Goal: Information Seeking & Learning: Learn about a topic

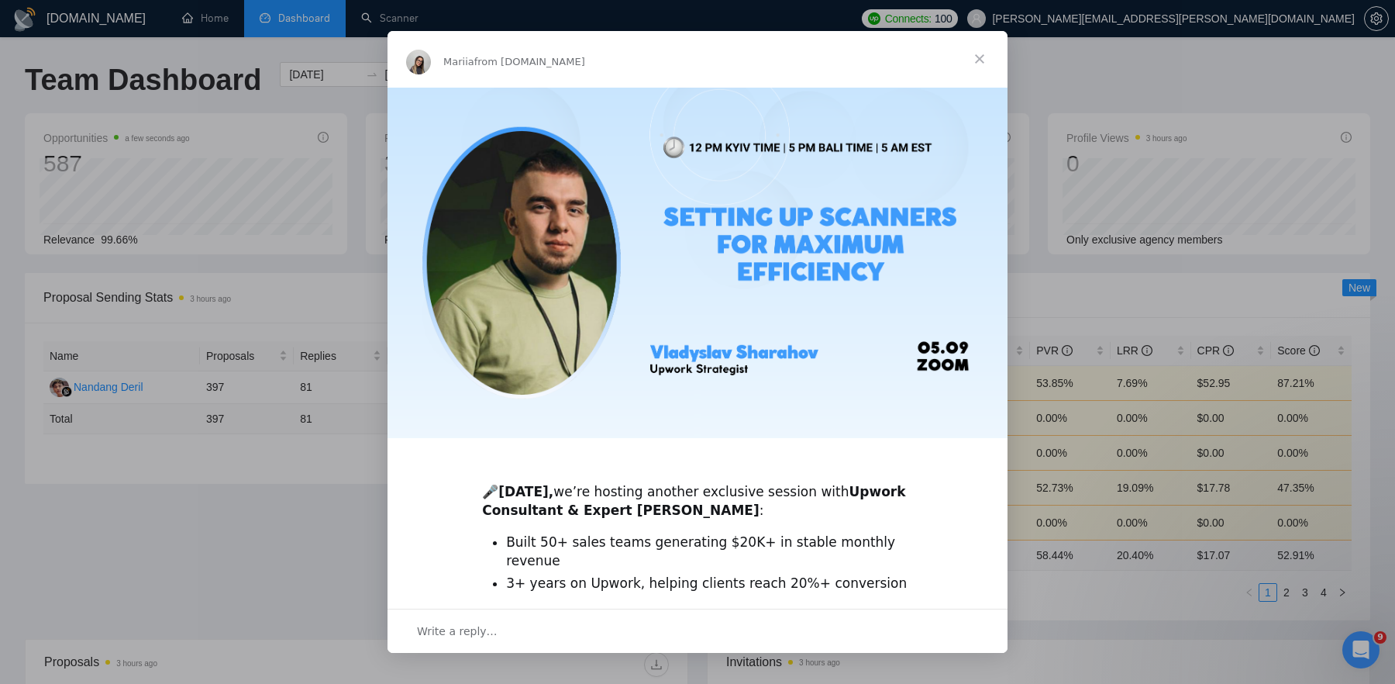
click at [983, 53] on span "Close" at bounding box center [980, 59] width 56 height 56
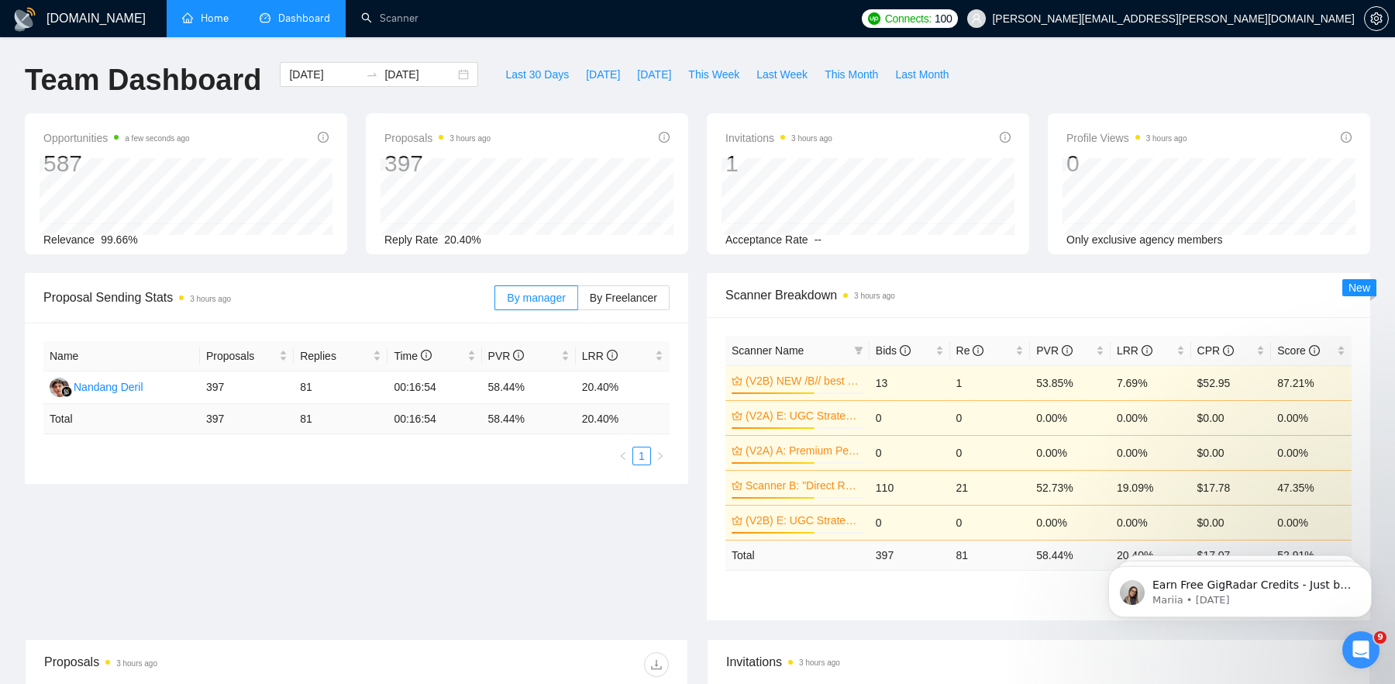
click at [204, 16] on link "Home" at bounding box center [205, 18] width 47 height 13
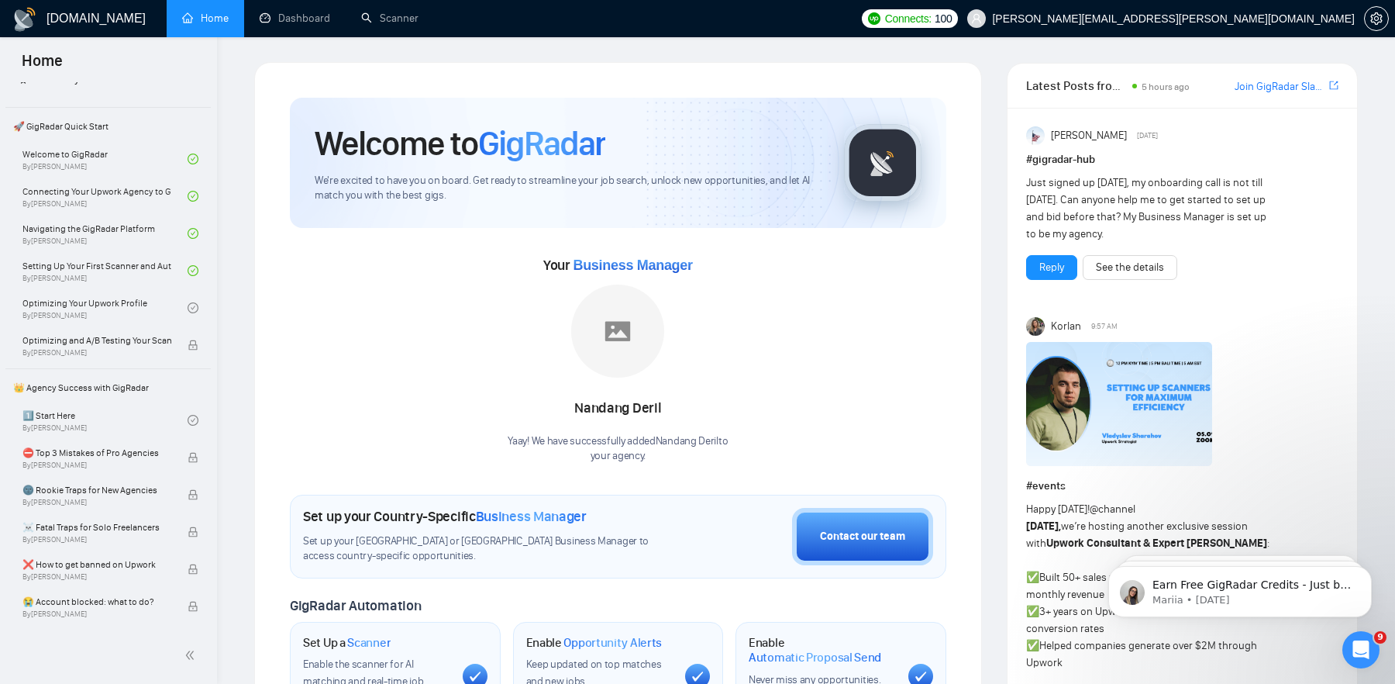
scroll to position [45, 0]
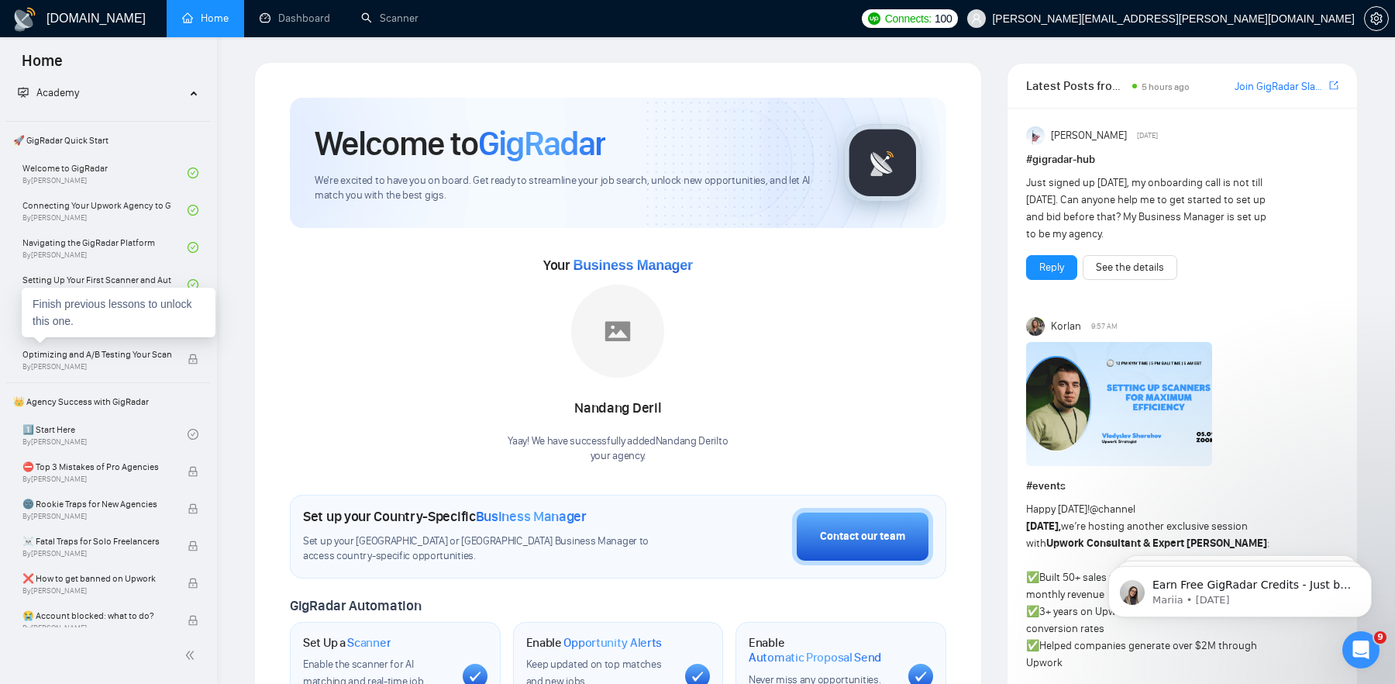
click at [118, 323] on div "Finish previous lessons to unlock this one." at bounding box center [119, 313] width 194 height 50
click at [109, 318] on link "Optimizing Your Upwork Profile By [PERSON_NAME]" at bounding box center [104, 322] width 165 height 34
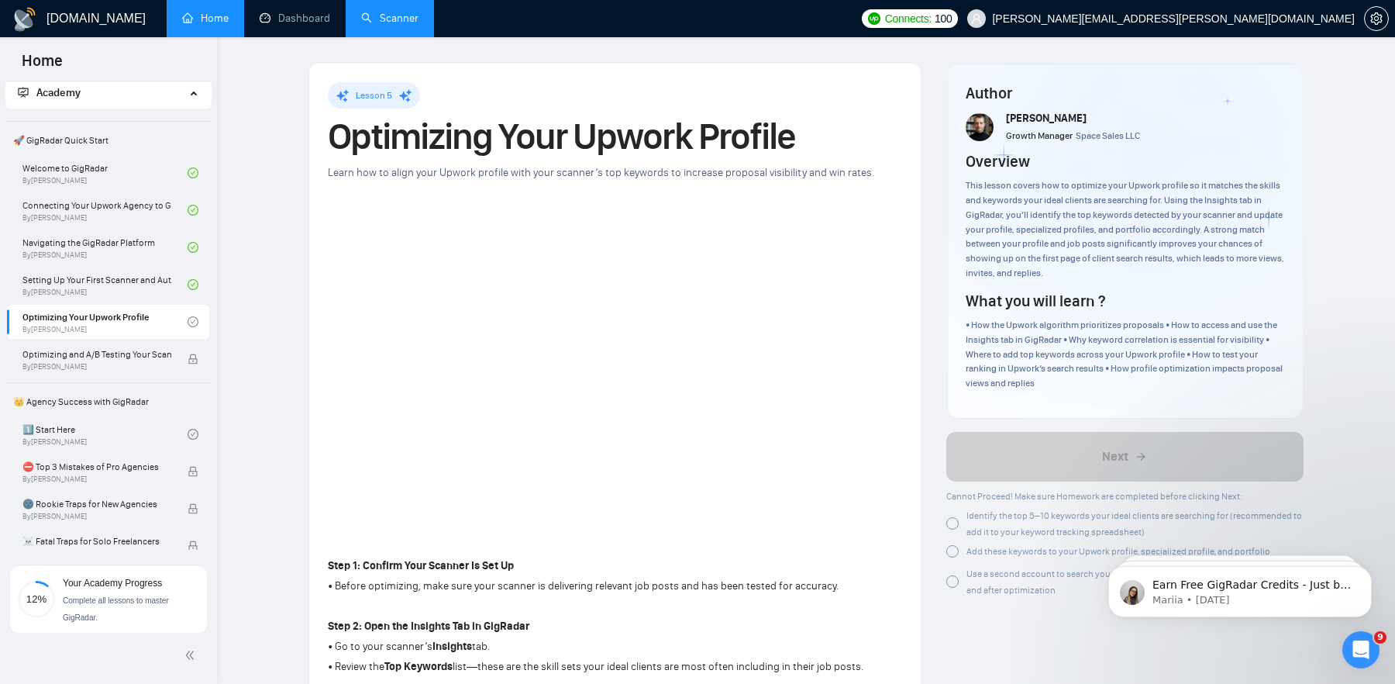
click at [402, 21] on link "Scanner" at bounding box center [389, 18] width 57 height 13
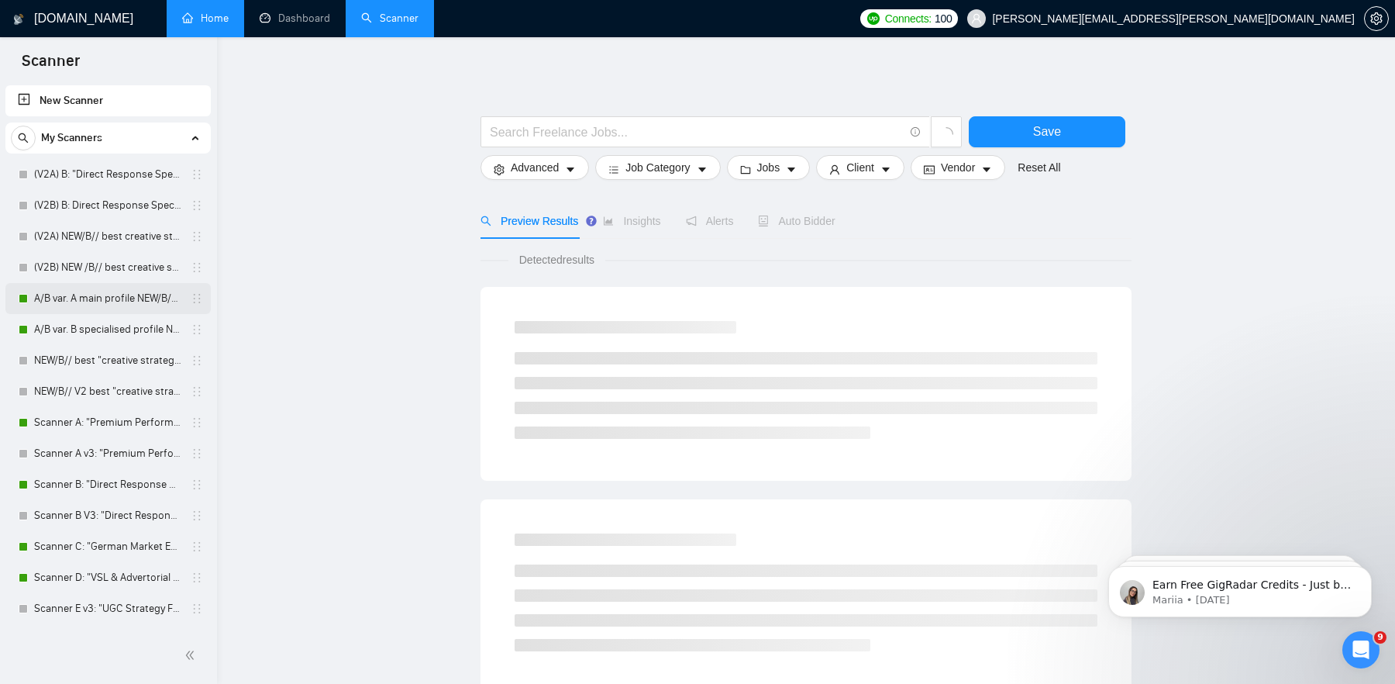
click at [102, 306] on link "A/B var. A main profile NEW/B// best "creative strategy" cover letter" at bounding box center [107, 298] width 147 height 31
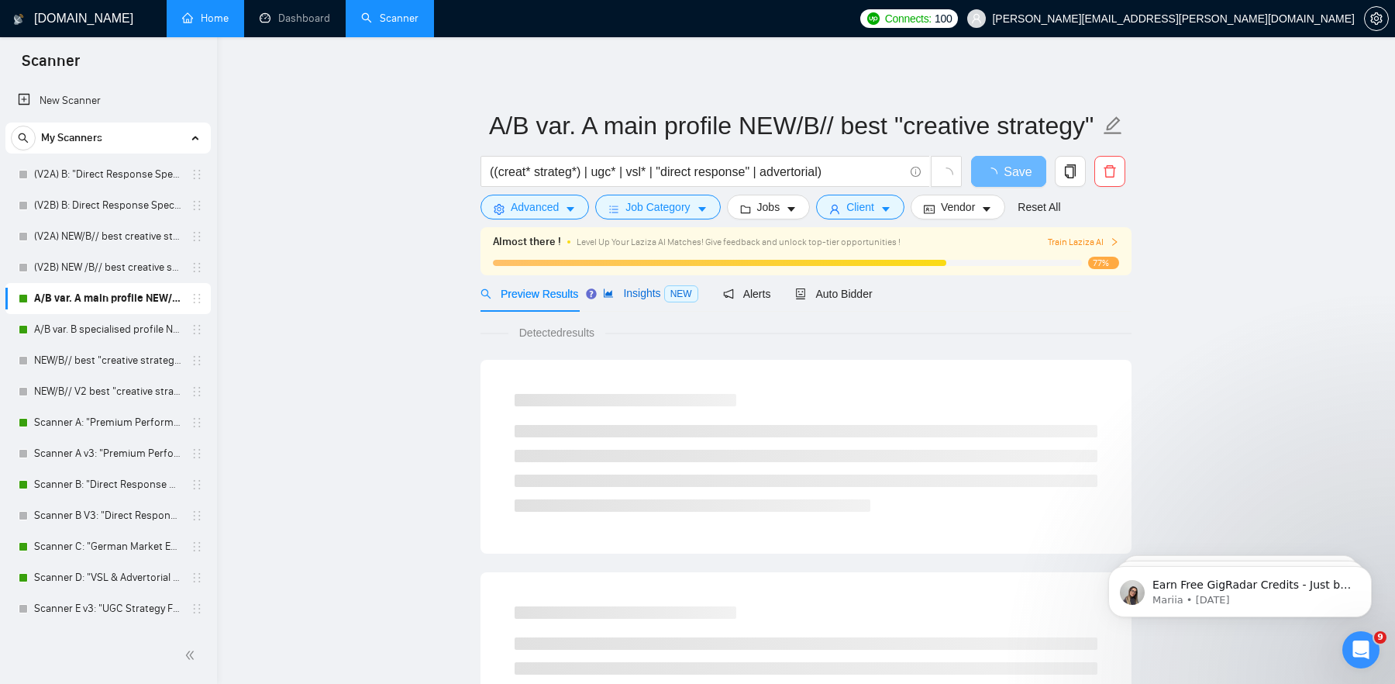
click at [643, 296] on span "Insights NEW" at bounding box center [650, 293] width 95 height 12
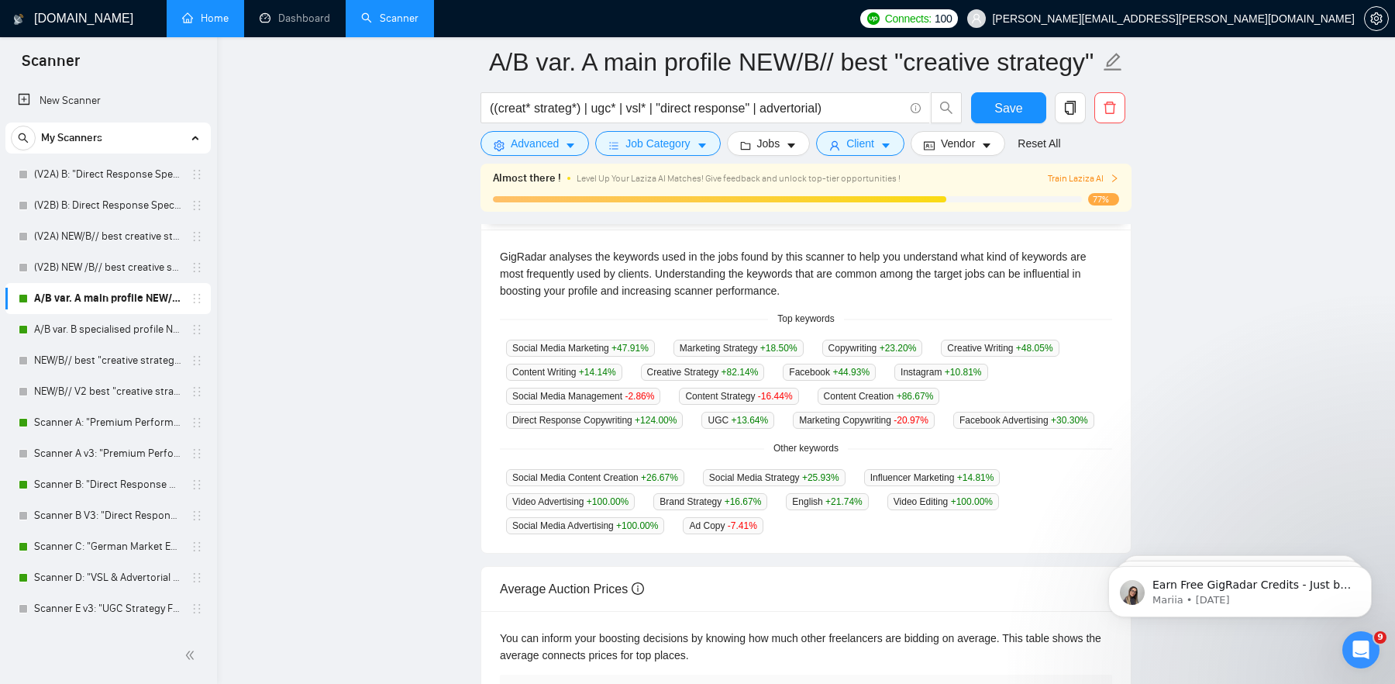
scroll to position [364, 0]
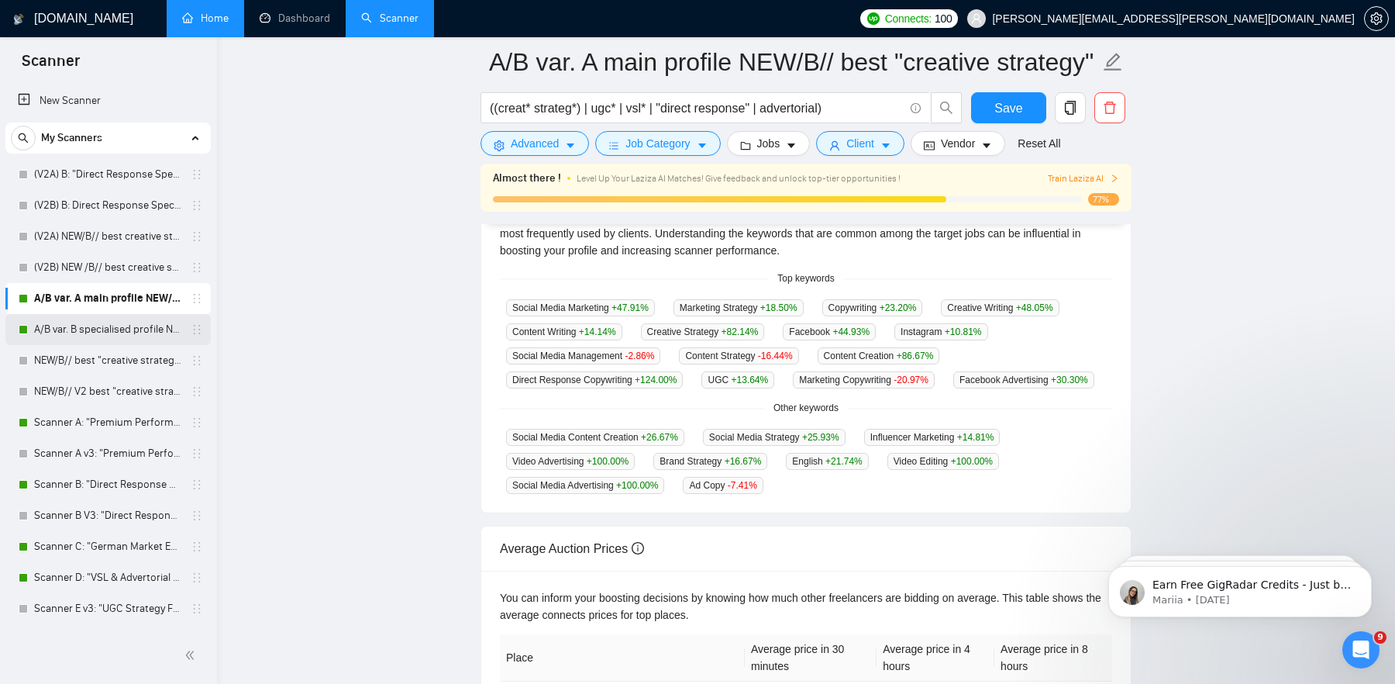
click at [139, 329] on link "A/B var. B specialised profile NEW/B// best "creative strategy" cover letter" at bounding box center [107, 329] width 147 height 31
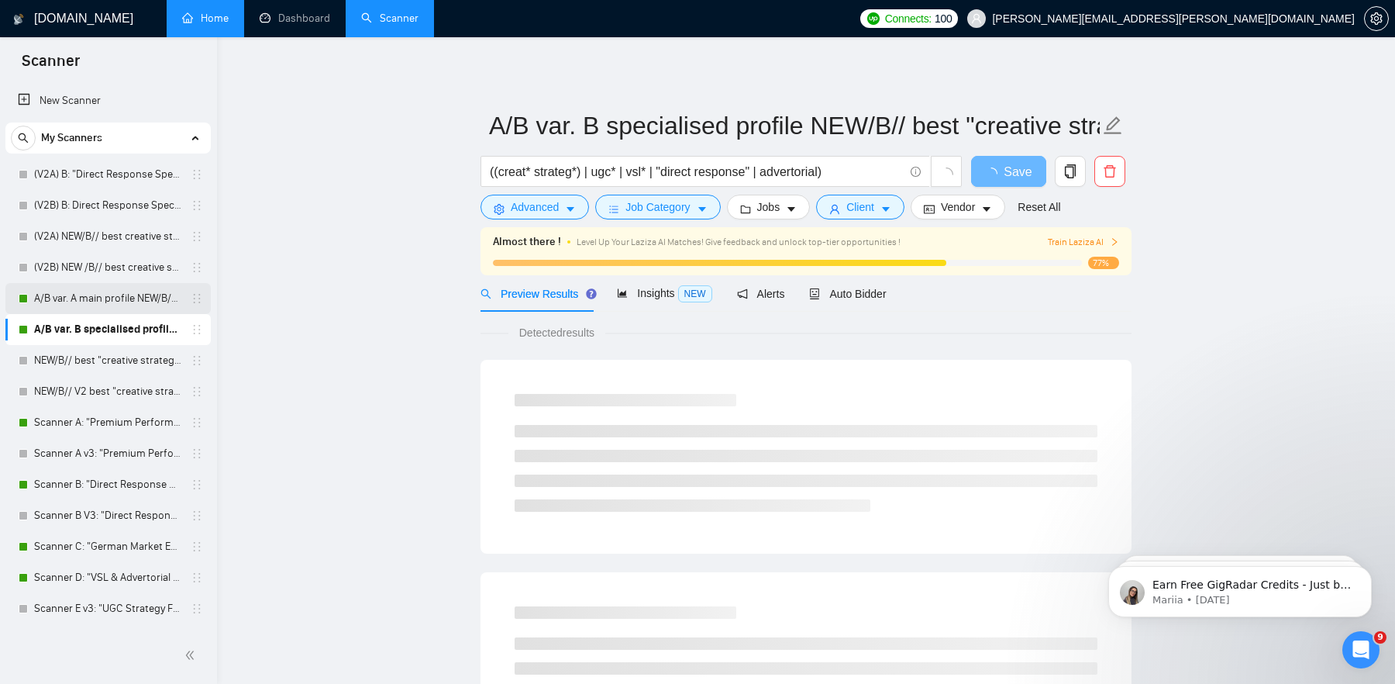
click at [123, 304] on link "A/B var. A main profile NEW/B// best "creative strategy" cover letter" at bounding box center [107, 298] width 147 height 31
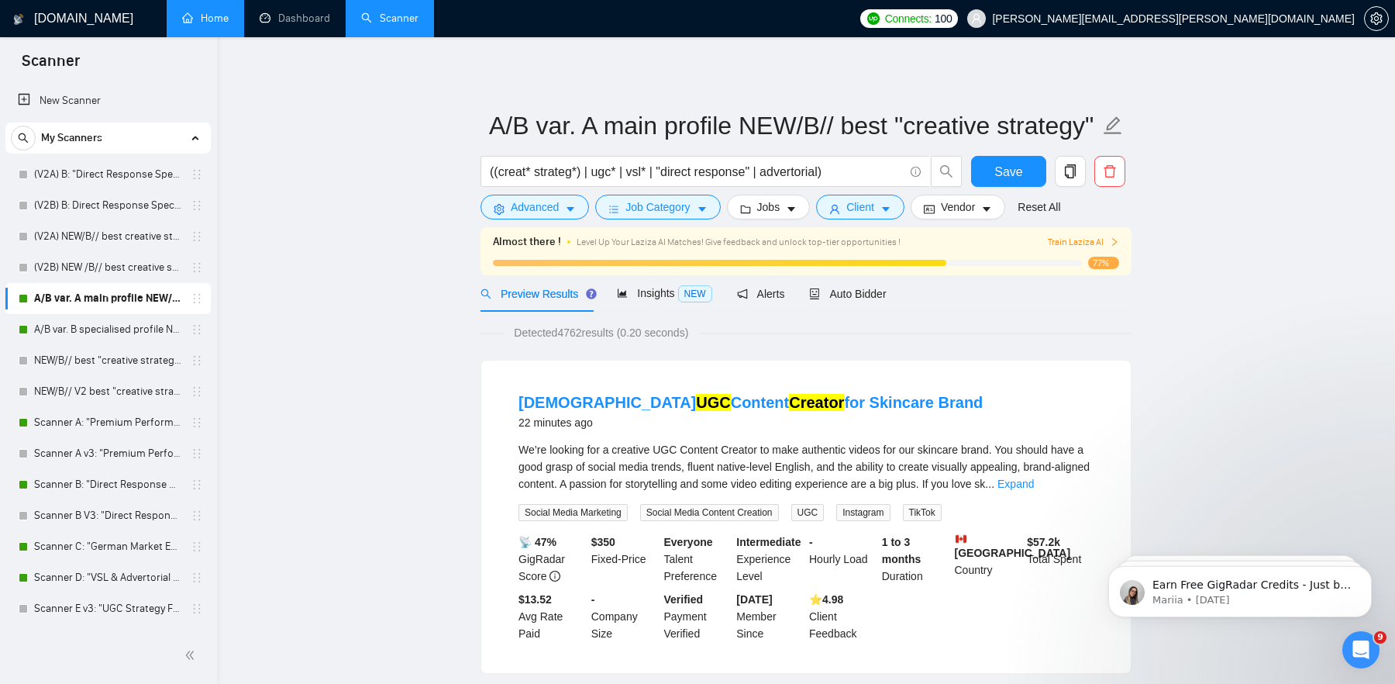
scroll to position [43, 0]
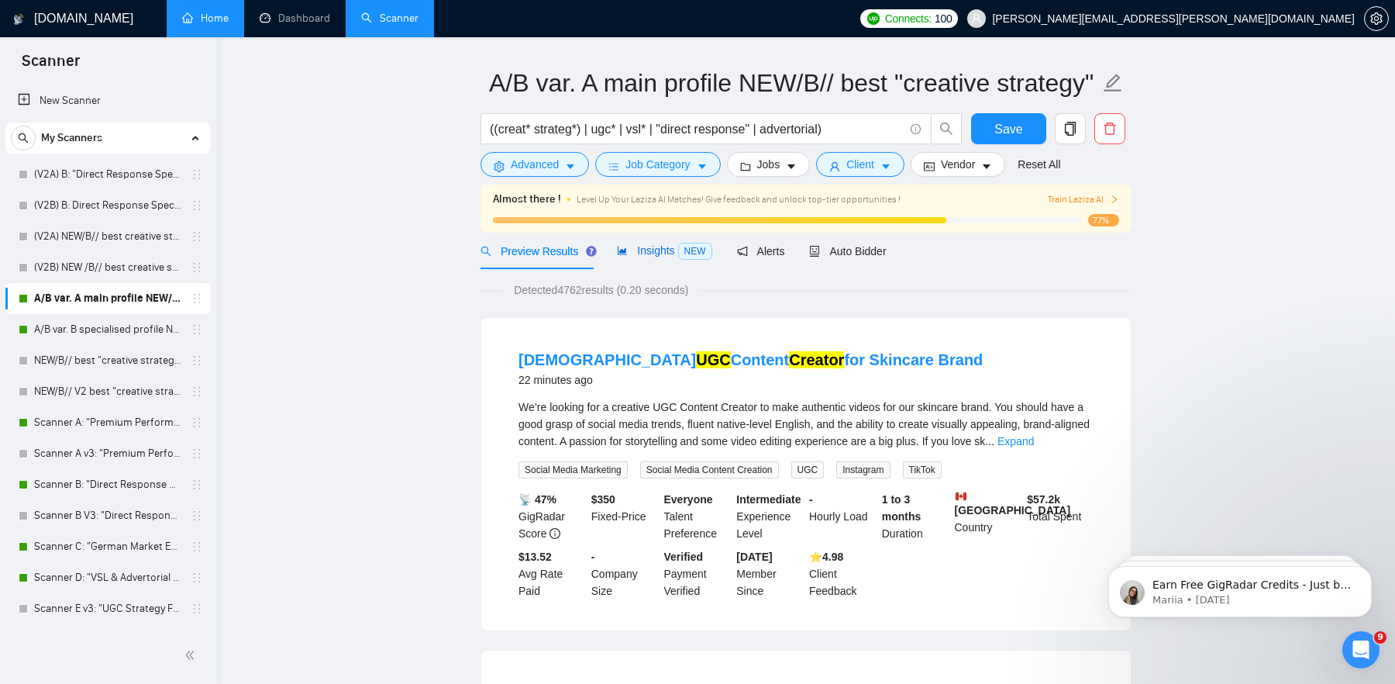
click at [648, 252] on span "Insights NEW" at bounding box center [664, 250] width 95 height 12
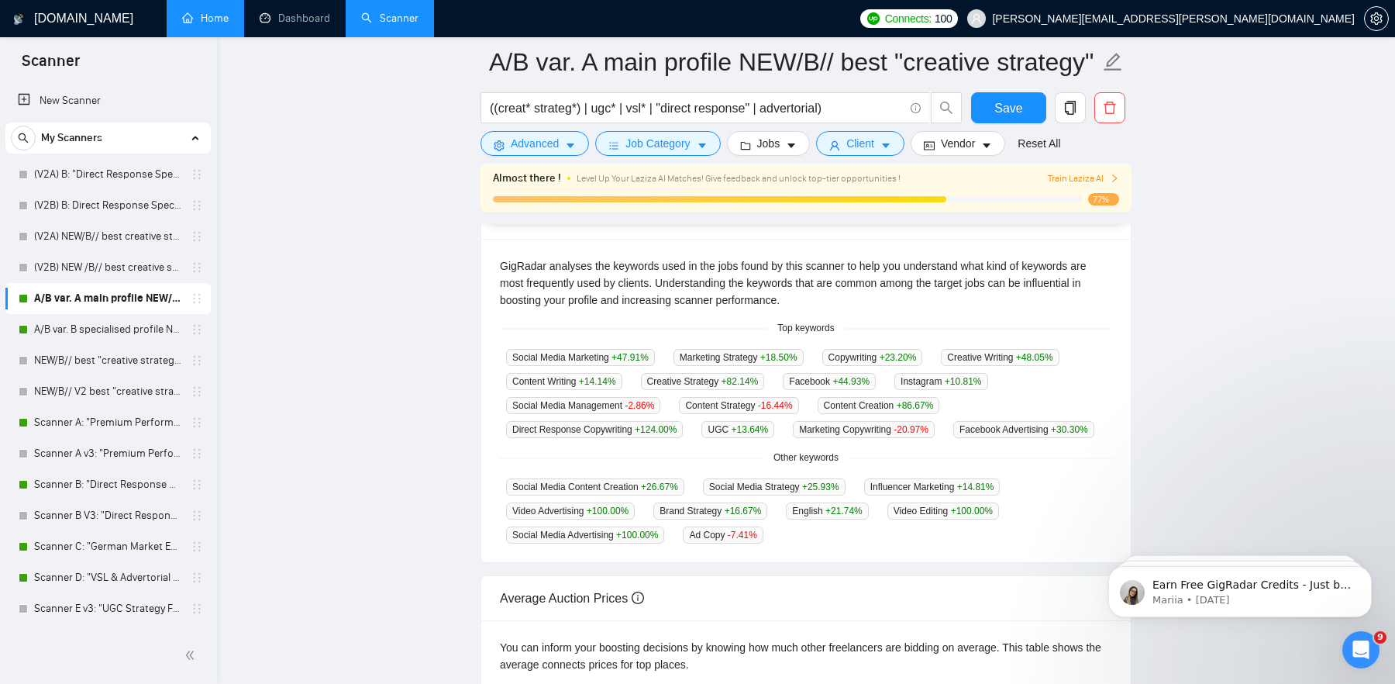
scroll to position [332, 0]
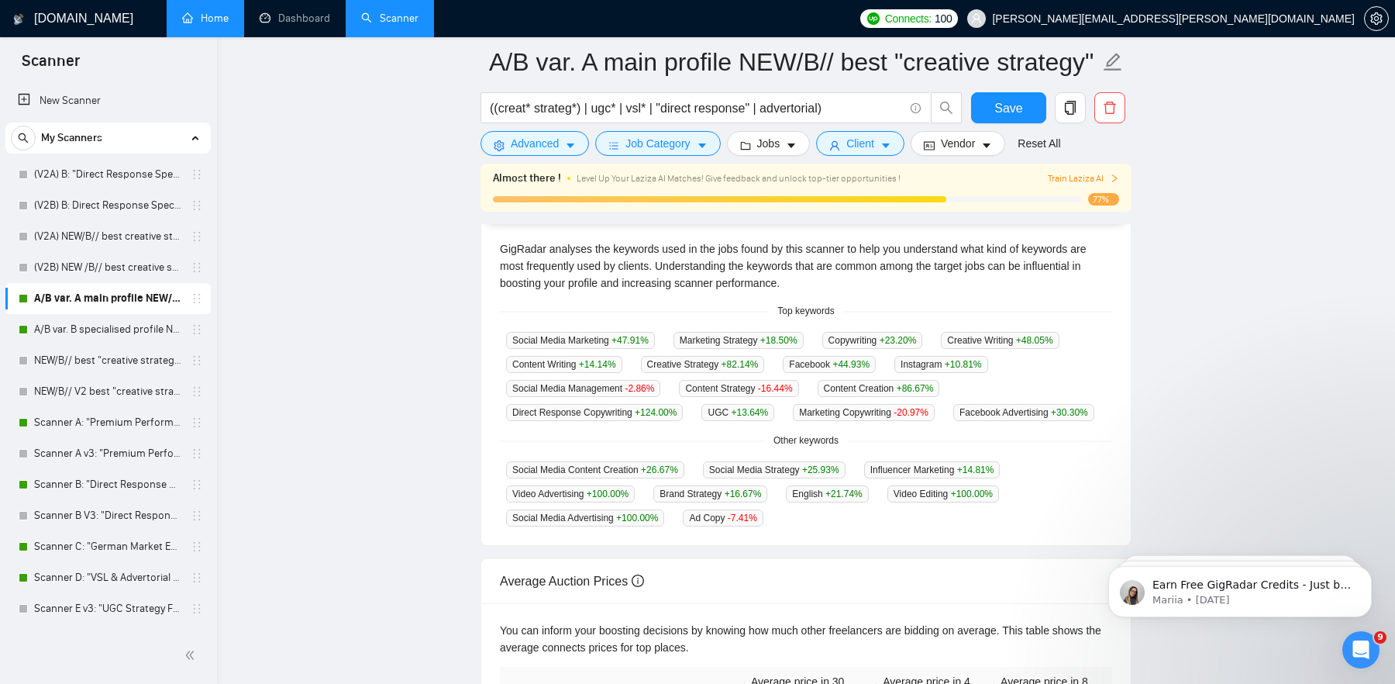
click at [205, 22] on link "Home" at bounding box center [205, 18] width 47 height 13
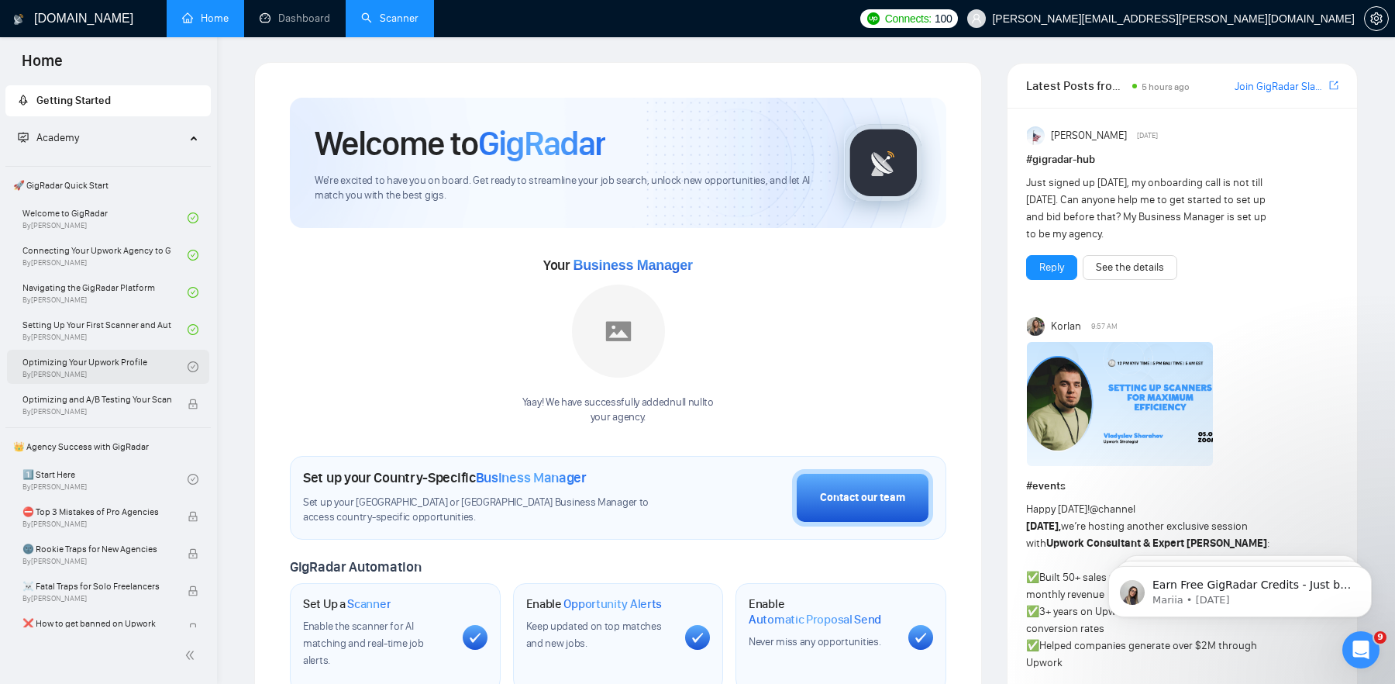
click at [126, 362] on link "Optimizing Your Upwork Profile By [PERSON_NAME]" at bounding box center [104, 367] width 165 height 34
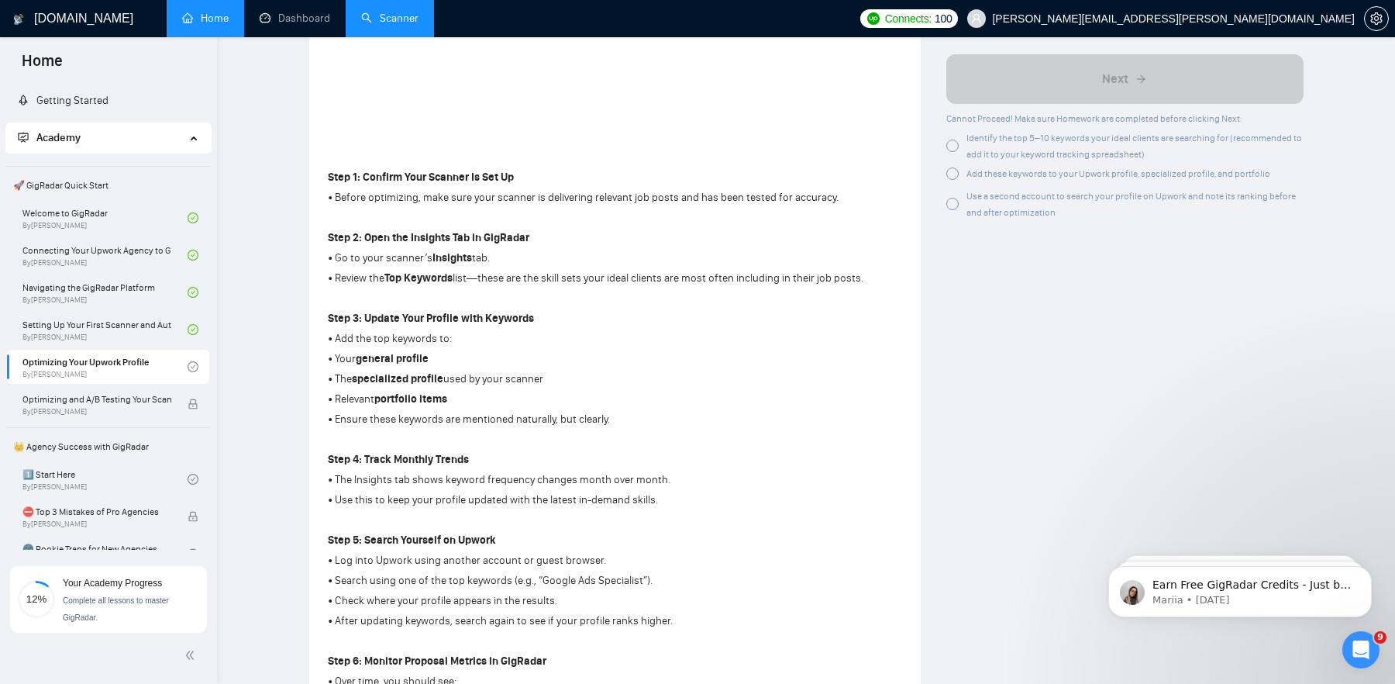
scroll to position [474, 0]
